Goal: Navigation & Orientation: Find specific page/section

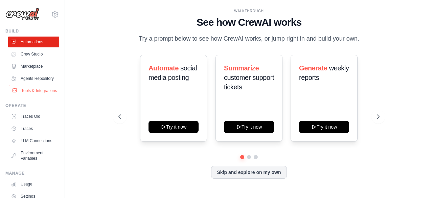
click at [38, 96] on link "Tools & Integrations" at bounding box center [34, 90] width 51 height 11
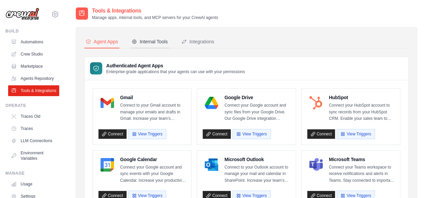
click at [153, 41] on div "Internal Tools" at bounding box center [150, 41] width 36 height 7
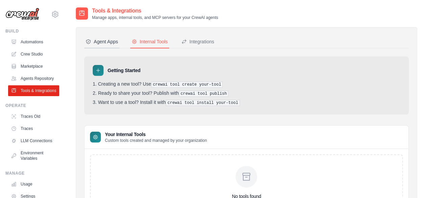
click at [114, 47] on button "Agent Apps" at bounding box center [101, 42] width 35 height 13
